Goal: Communication & Community: Share content

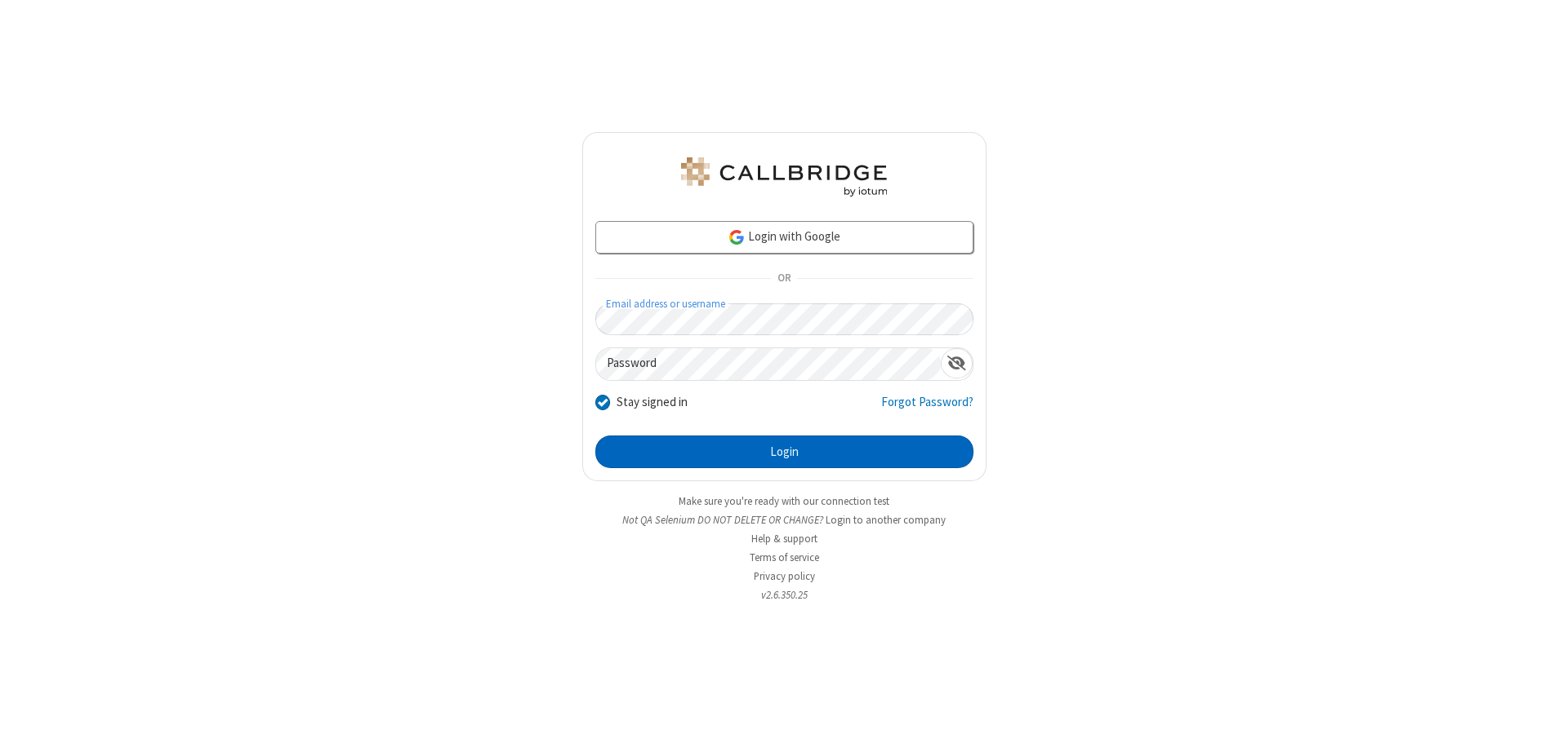
click at [784, 452] on button "Login" at bounding box center [784, 452] width 378 height 33
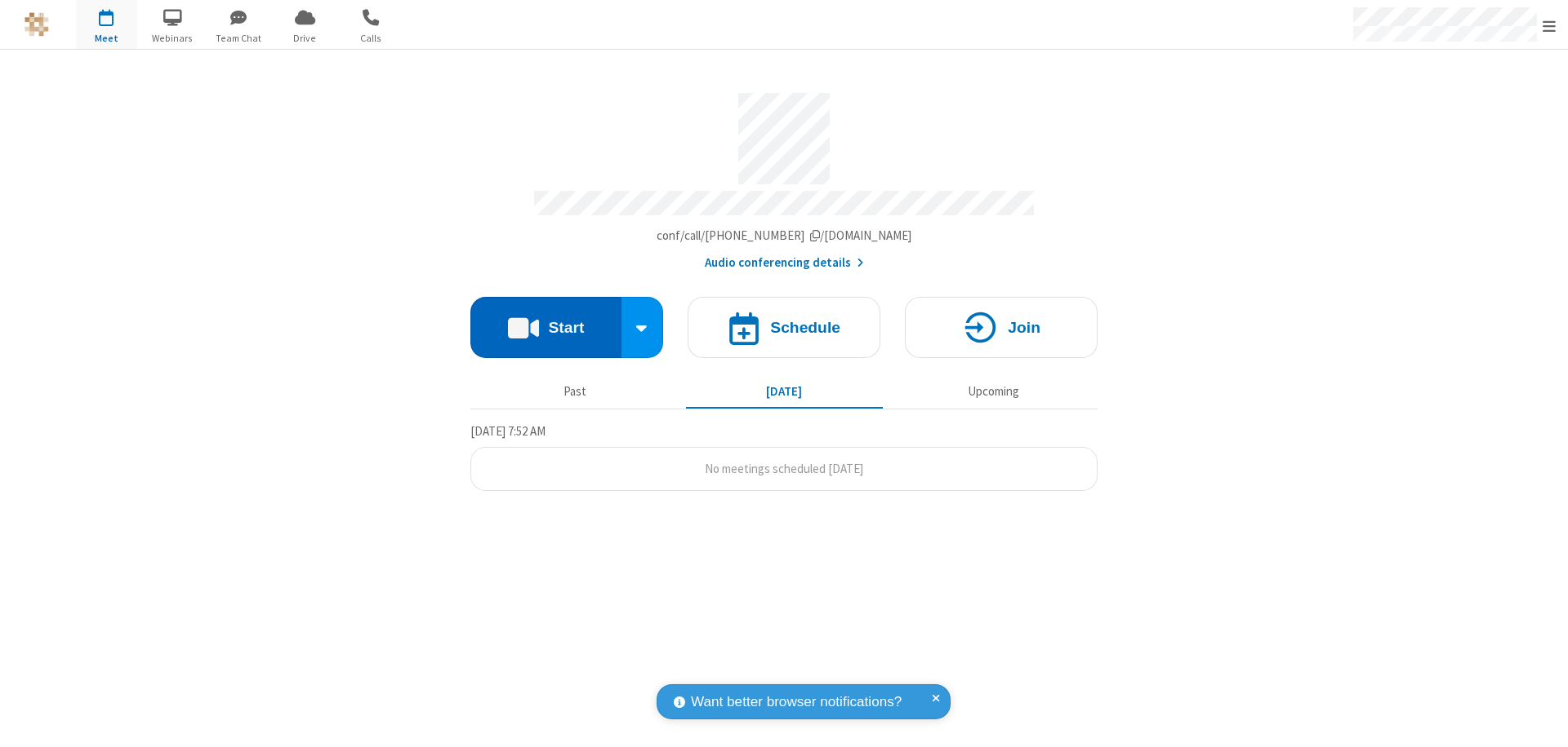
click at [546, 320] on button "Start" at bounding box center [545, 327] width 151 height 61
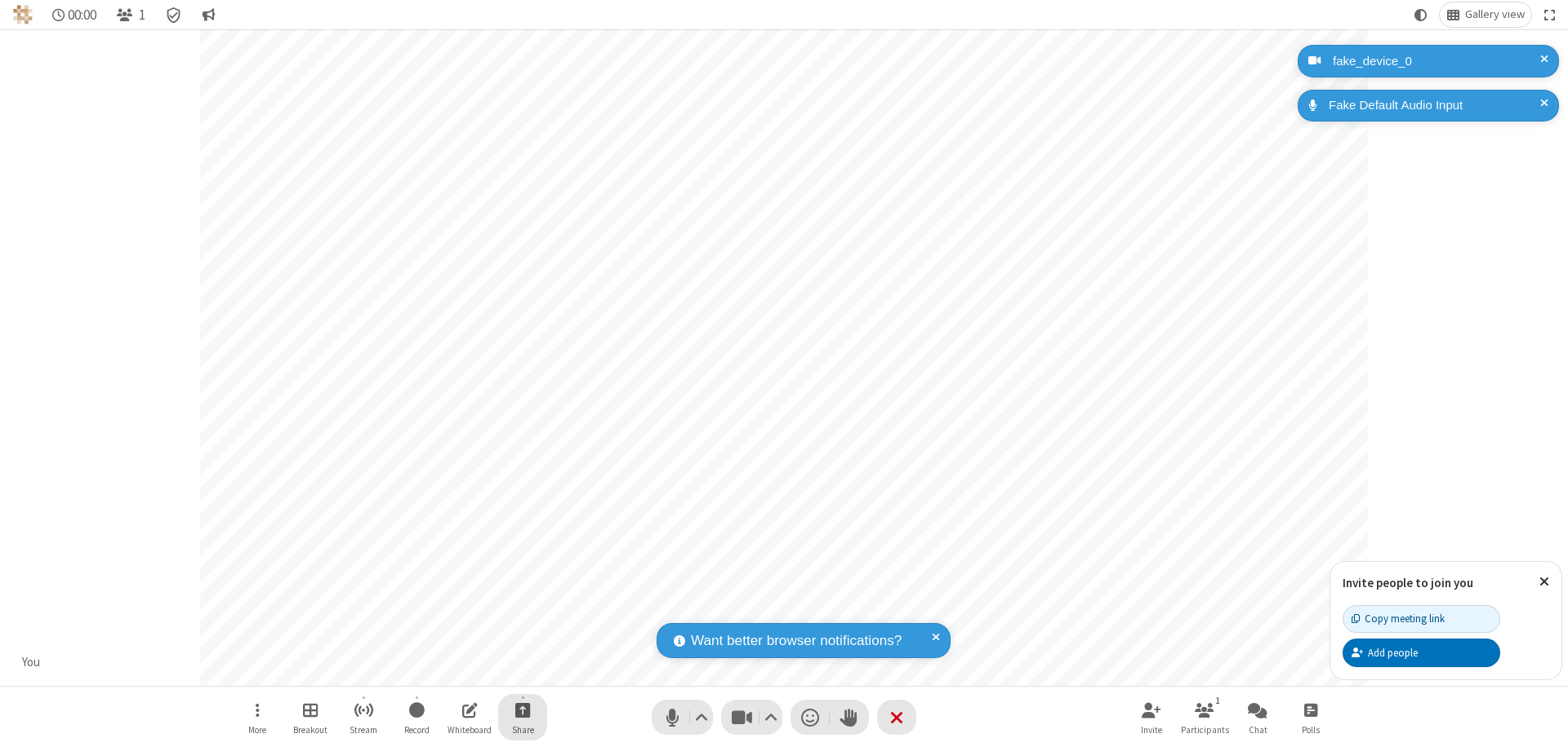
click at [522, 710] on span "Start sharing" at bounding box center [522, 710] width 16 height 21
click at [521, 610] on span "Share additional camera" at bounding box center [532, 614] width 121 height 14
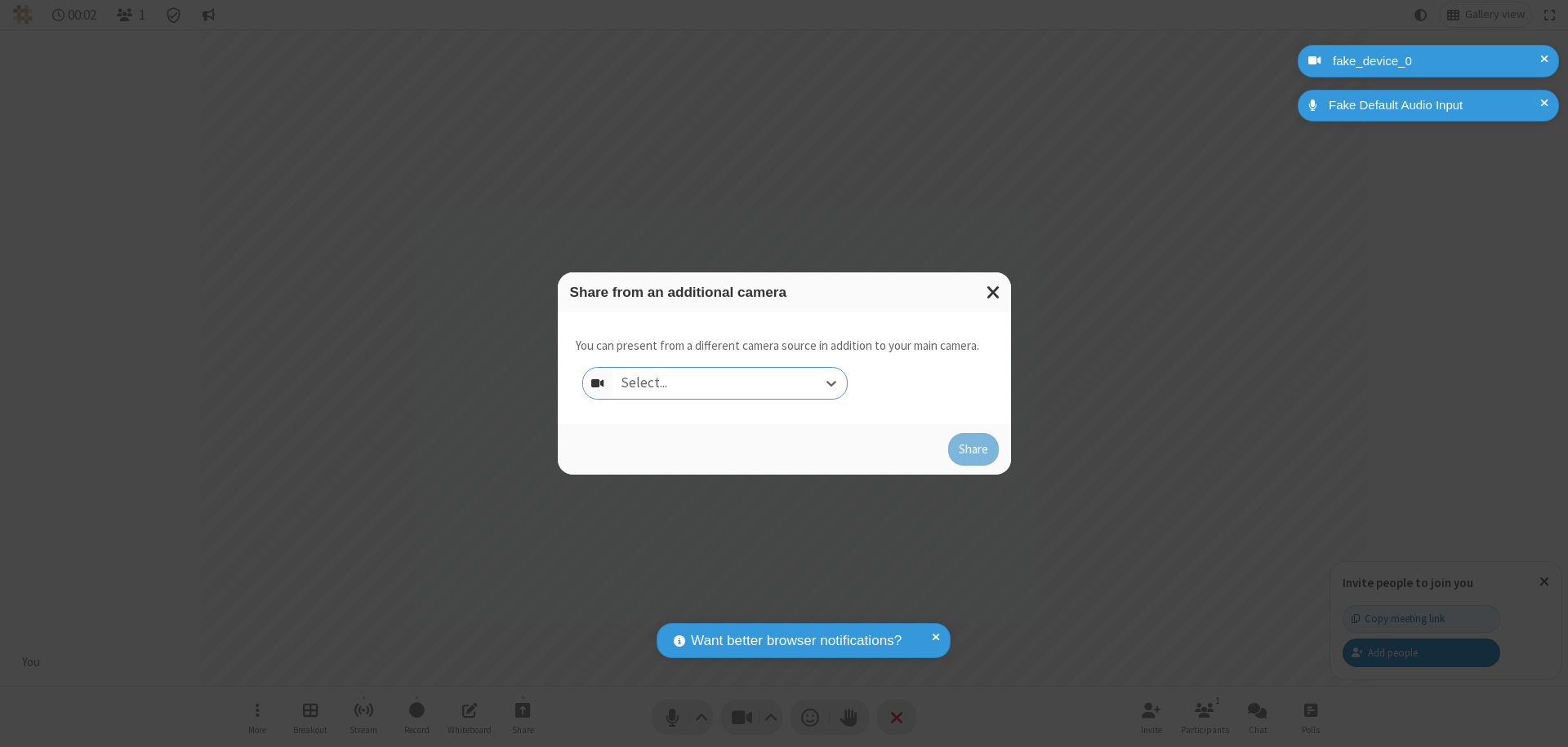
click at [729, 383] on div "Select..." at bounding box center [730, 383] width 234 height 31
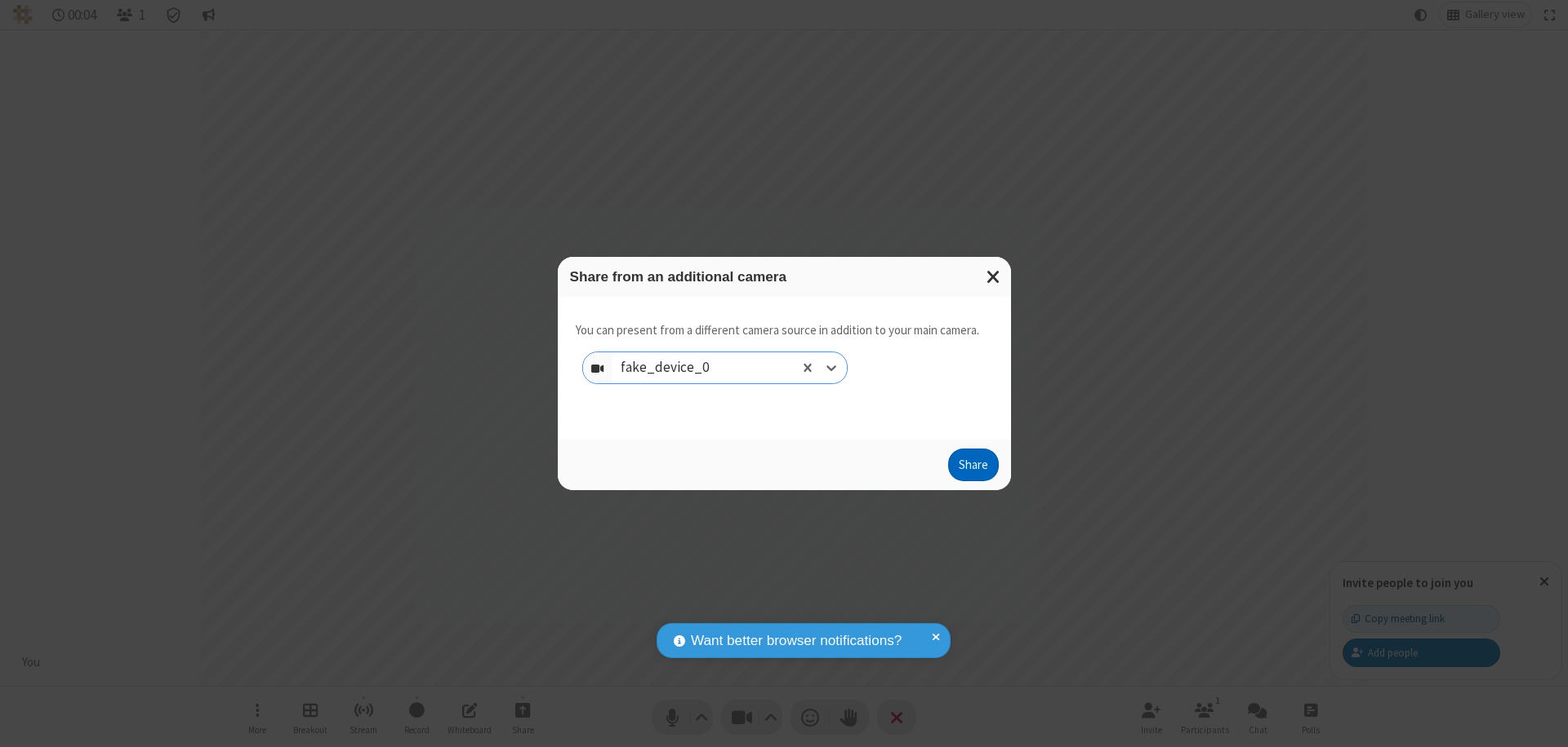
click at [972, 469] on button "Share" at bounding box center [973, 465] width 51 height 33
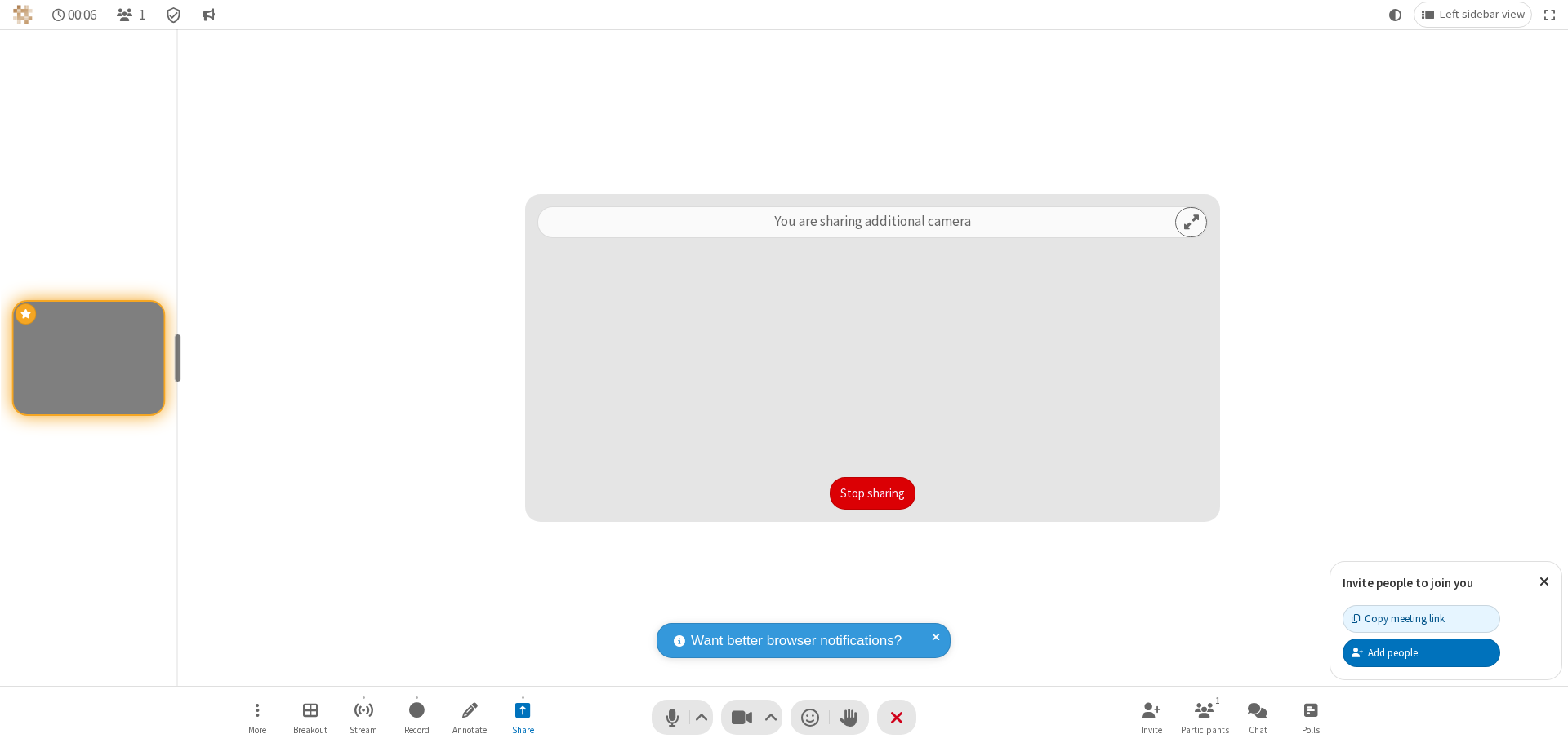
click at [872, 494] on button "Stop sharing" at bounding box center [872, 493] width 85 height 33
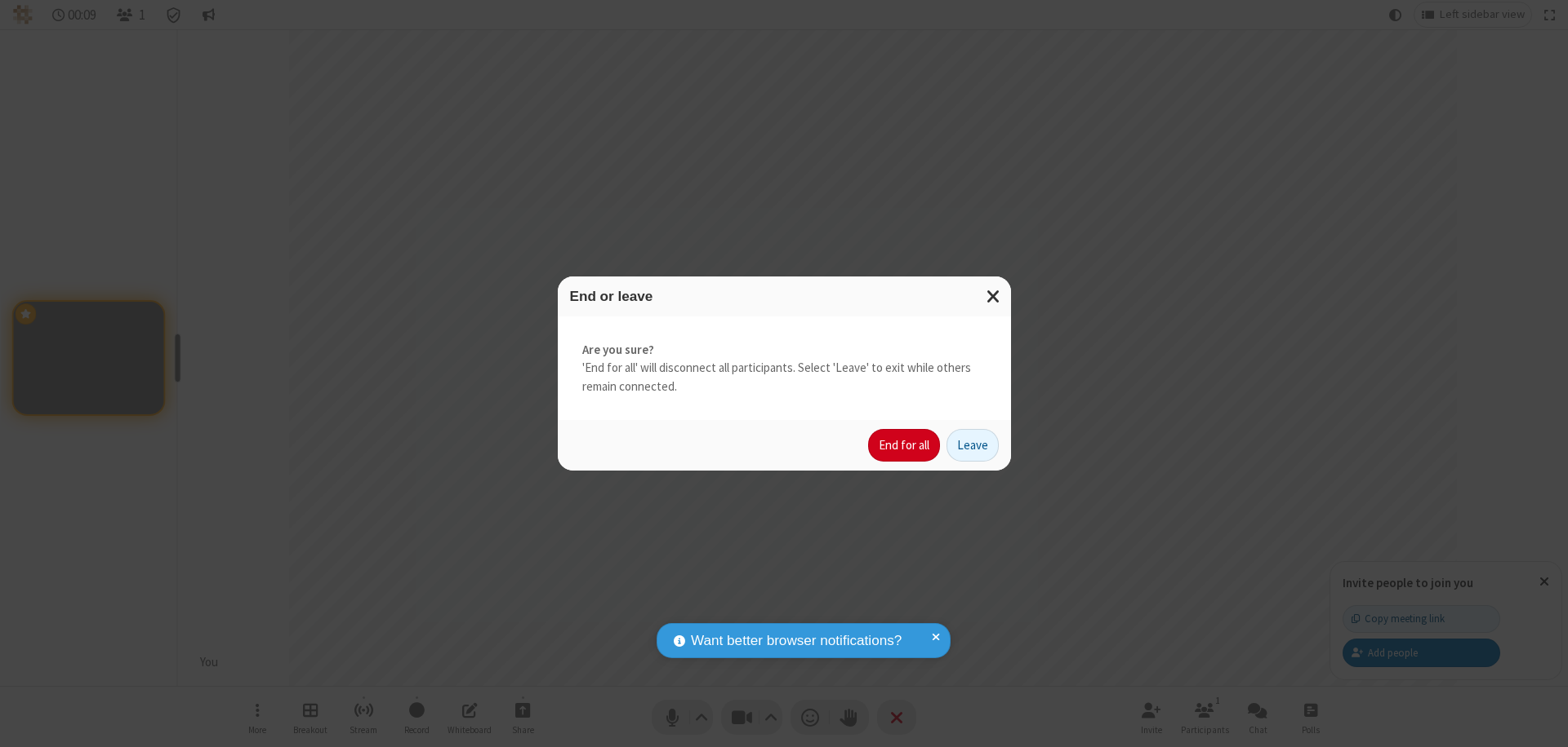
click at [905, 445] on button "End for all" at bounding box center [903, 445] width 72 height 33
